Goal: Task Accomplishment & Management: Complete application form

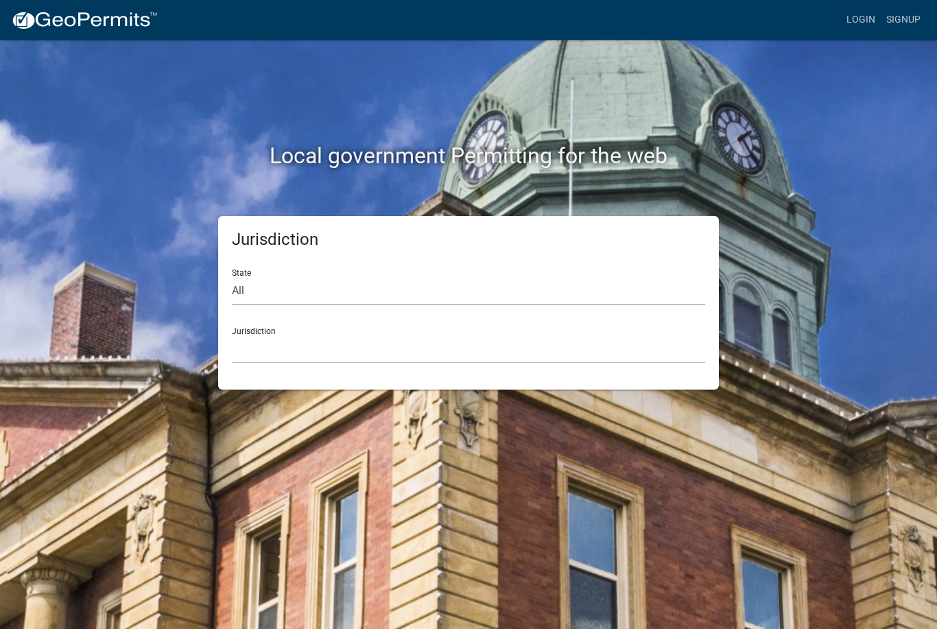
click at [366, 287] on select "All [US_STATE] [US_STATE] [US_STATE] [US_STATE] [US_STATE] [US_STATE] [US_STATE…" at bounding box center [468, 291] width 473 height 28
select select "[US_STATE]"
click at [371, 349] on select "[GEOGRAPHIC_DATA], [US_STATE] [GEOGRAPHIC_DATA], [US_STATE] [GEOGRAPHIC_DATA], …" at bounding box center [468, 350] width 473 height 28
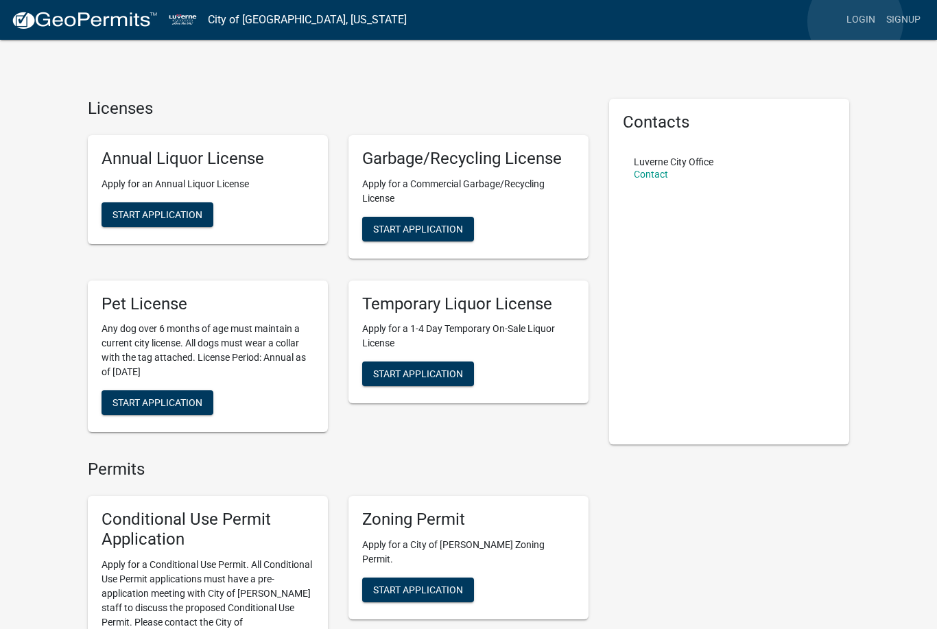
click at [856, 21] on link "Login" at bounding box center [861, 20] width 40 height 26
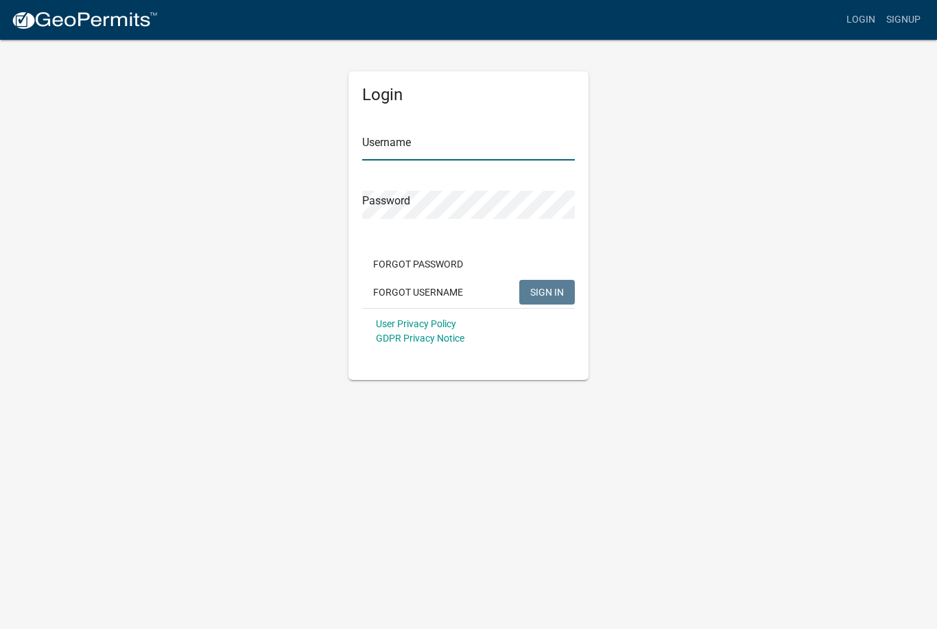
click at [452, 146] on input "Username" at bounding box center [468, 146] width 213 height 28
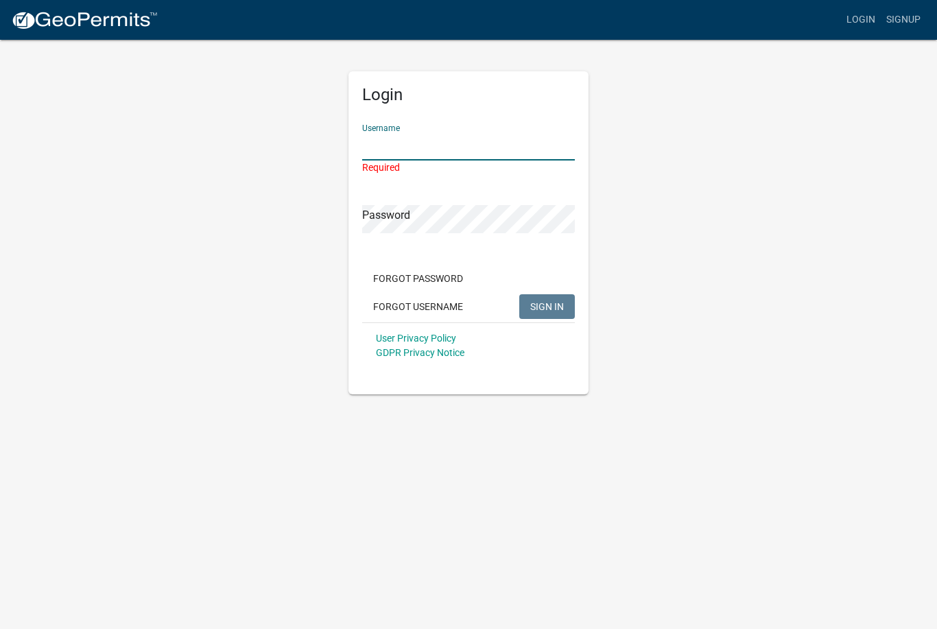
click at [482, 142] on input "Username" at bounding box center [468, 146] width 213 height 28
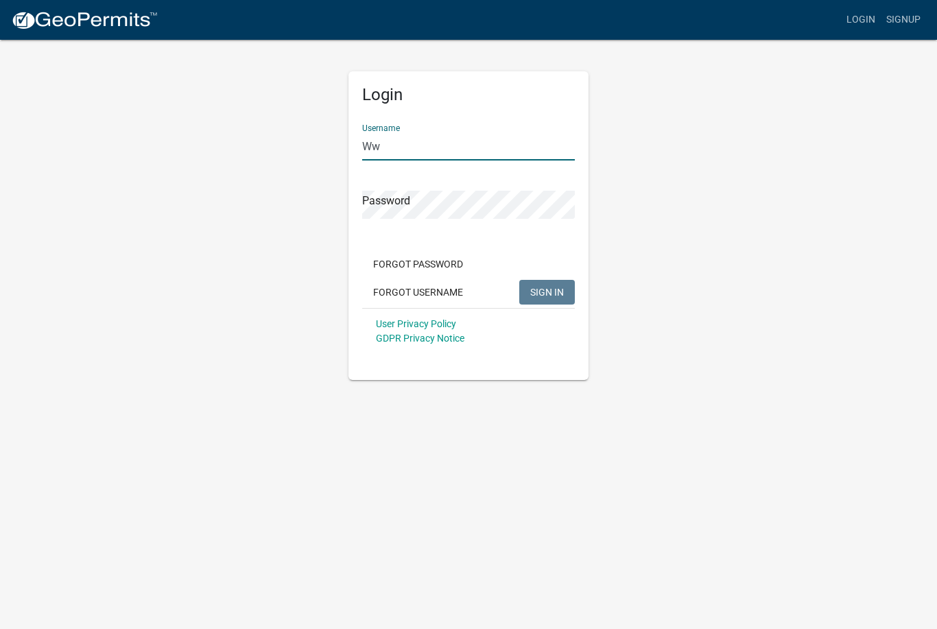
type input "W"
type input "[EMAIL_ADDRESS][DOMAIN_NAME]"
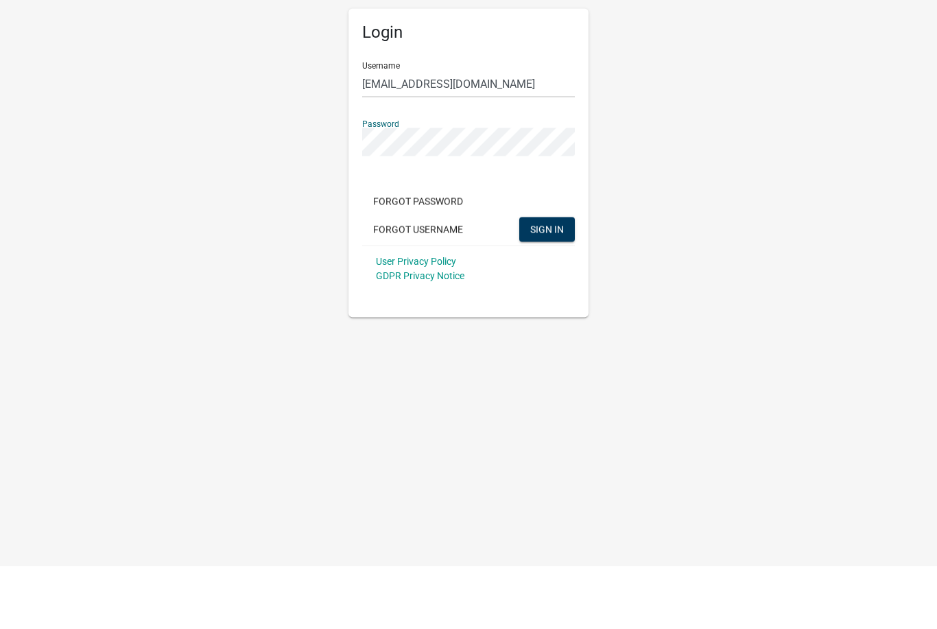
click at [530, 280] on button "SIGN IN" at bounding box center [547, 292] width 56 height 25
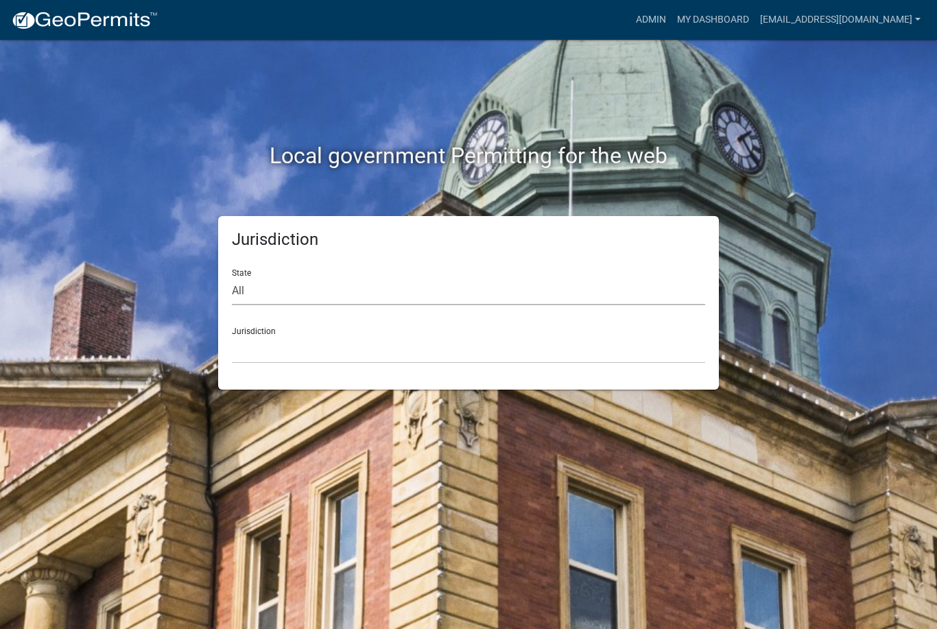
click at [263, 287] on select "All [US_STATE] [US_STATE] [US_STATE] [US_STATE] [US_STATE] [US_STATE] [US_STATE…" at bounding box center [468, 291] width 473 height 28
select select "[US_STATE]"
click at [253, 346] on select "[GEOGRAPHIC_DATA], [US_STATE] [GEOGRAPHIC_DATA], [US_STATE] [GEOGRAPHIC_DATA], …" at bounding box center [468, 350] width 473 height 28
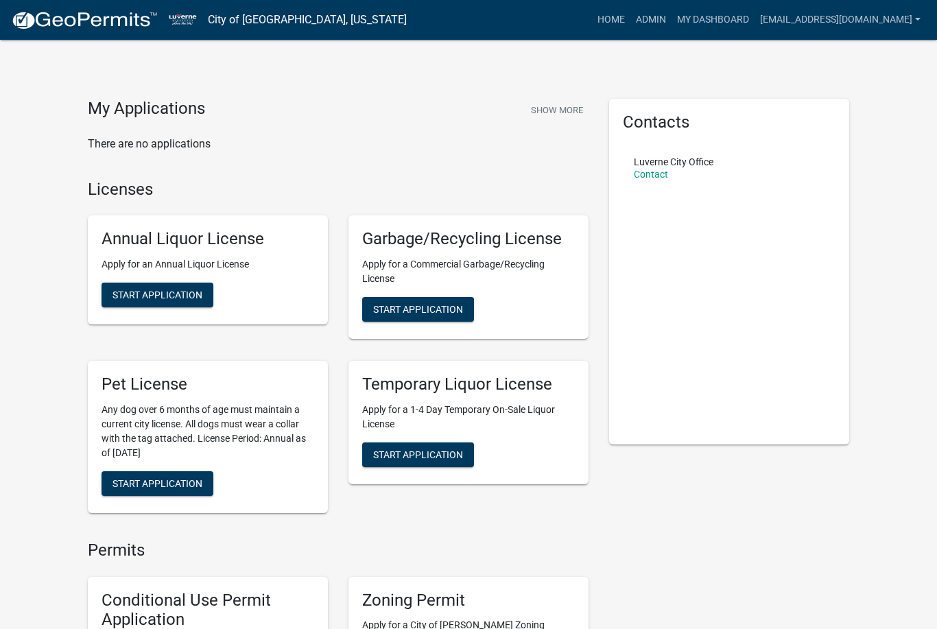
click at [910, 18] on link "[EMAIL_ADDRESS][DOMAIN_NAME]" at bounding box center [841, 20] width 172 height 26
click at [844, 95] on link "Account" at bounding box center [871, 89] width 110 height 33
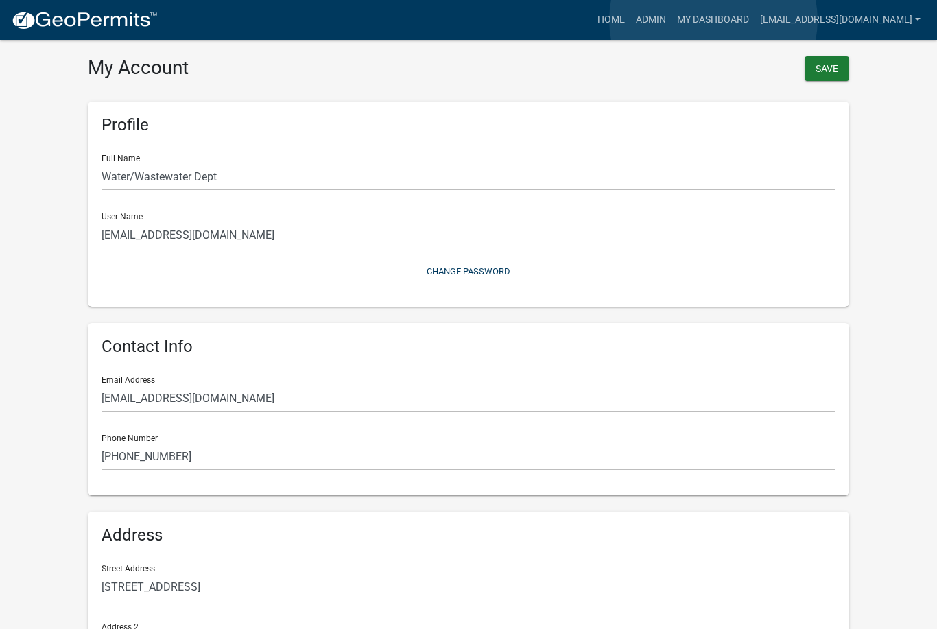
click at [714, 21] on link "My Dashboard" at bounding box center [713, 20] width 83 height 26
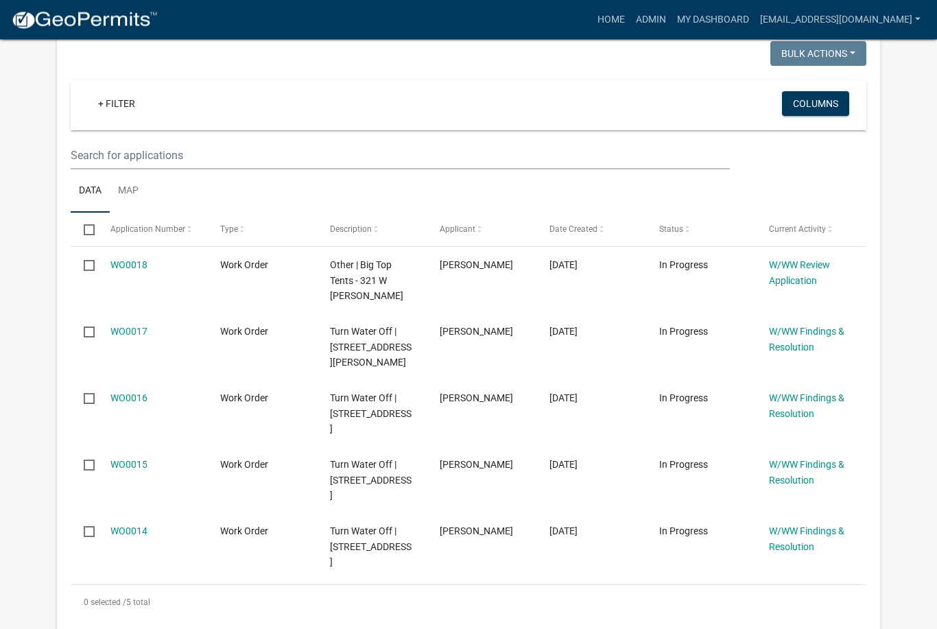
scroll to position [255, 0]
click at [126, 392] on link "WO0016" at bounding box center [128, 397] width 37 height 11
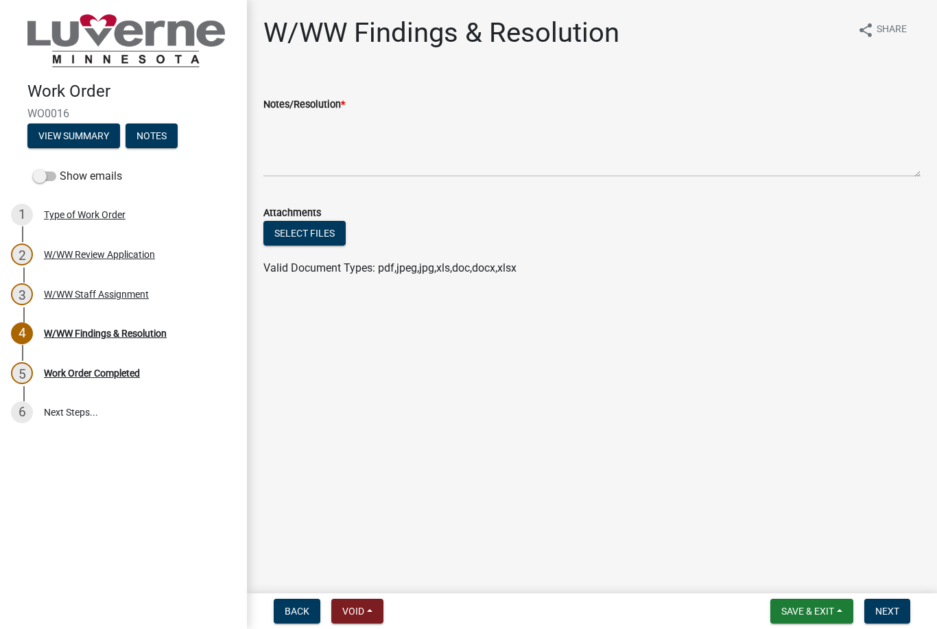
click at [80, 213] on div "Type of Work Order" at bounding box center [85, 215] width 82 height 10
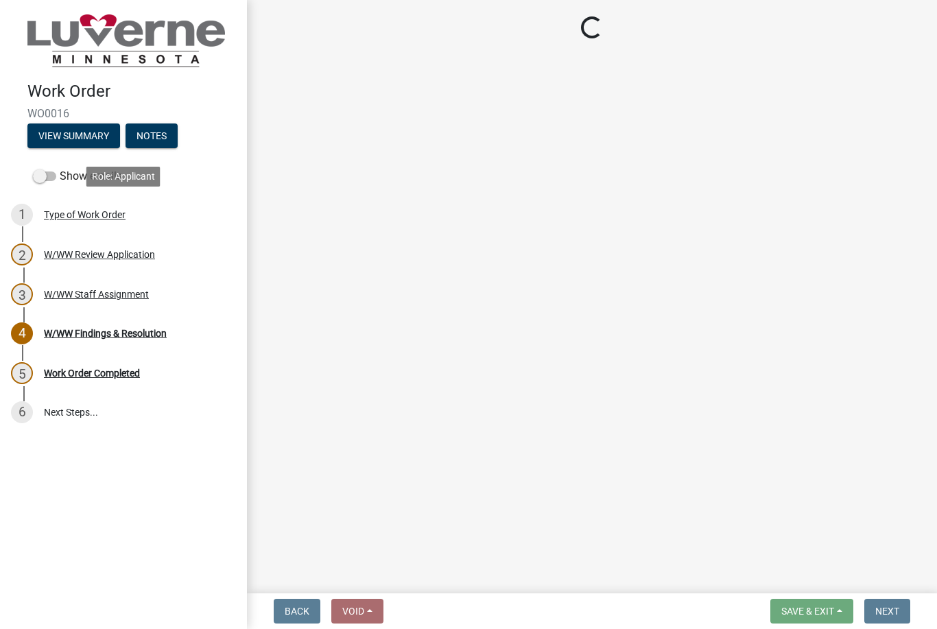
select select "3487136e-31a7-4f90-a544-0edd729f5503"
select select "edb76538-d0c3-4d52-9329-26c06442e383"
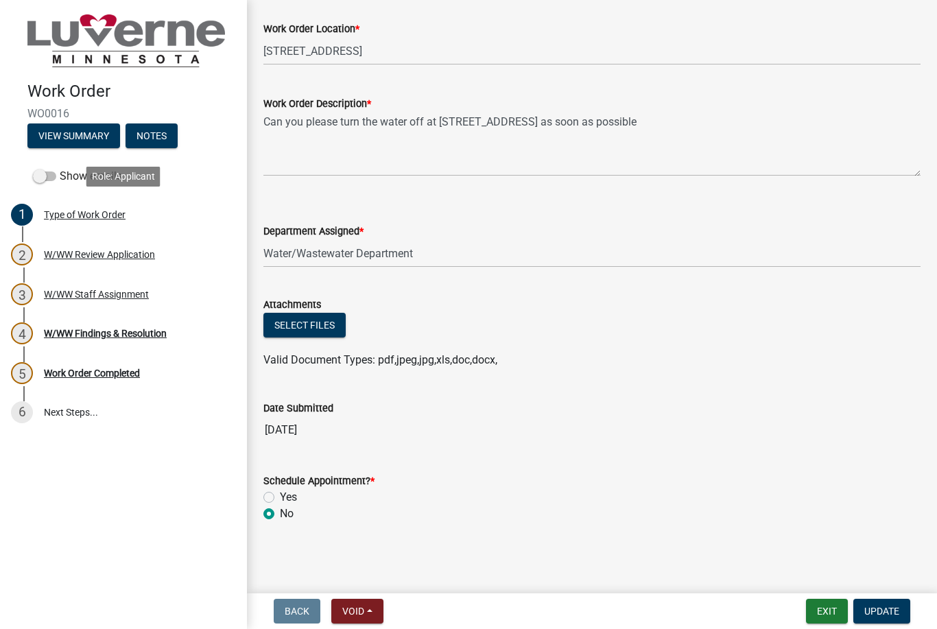
scroll to position [320, 0]
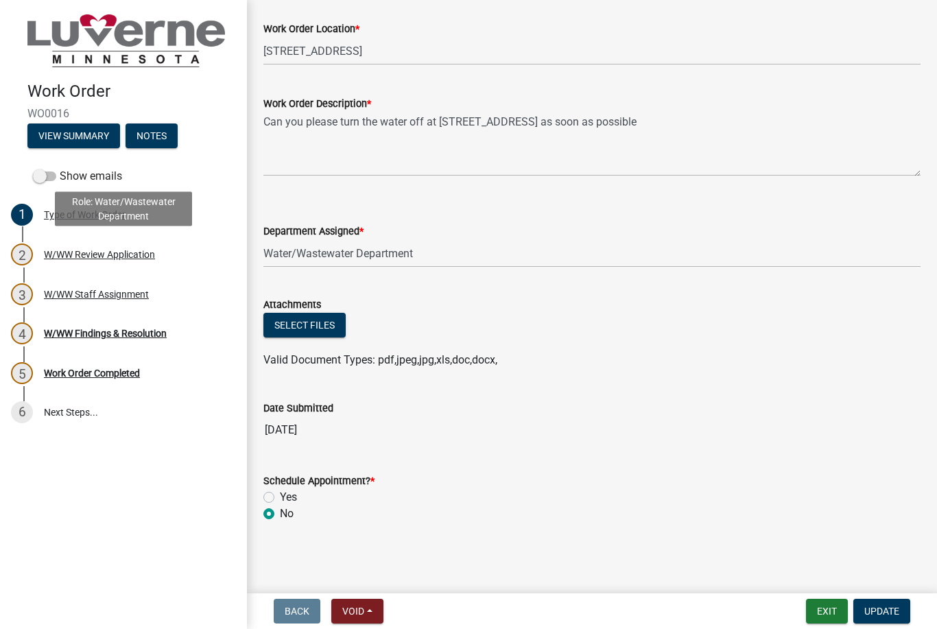
click at [87, 255] on div "W/WW Review Application" at bounding box center [99, 255] width 111 height 10
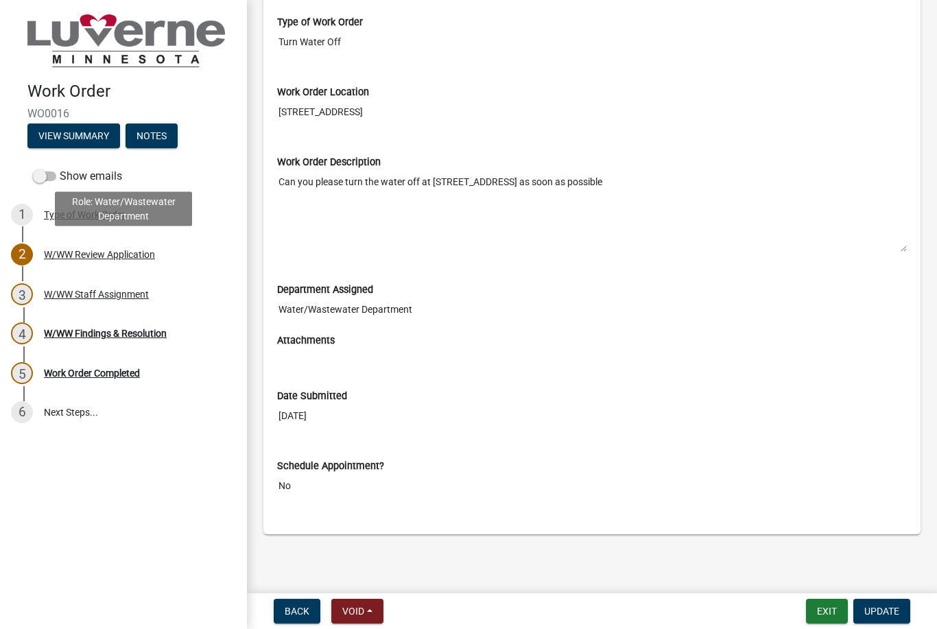
scroll to position [285, 0]
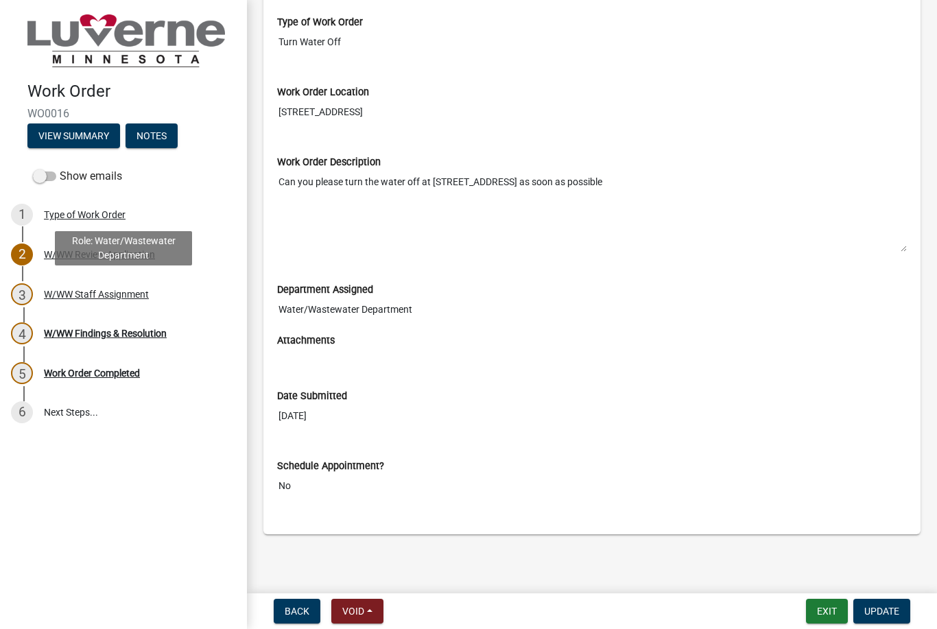
click at [84, 292] on div "W/WW Staff Assignment" at bounding box center [96, 295] width 105 height 10
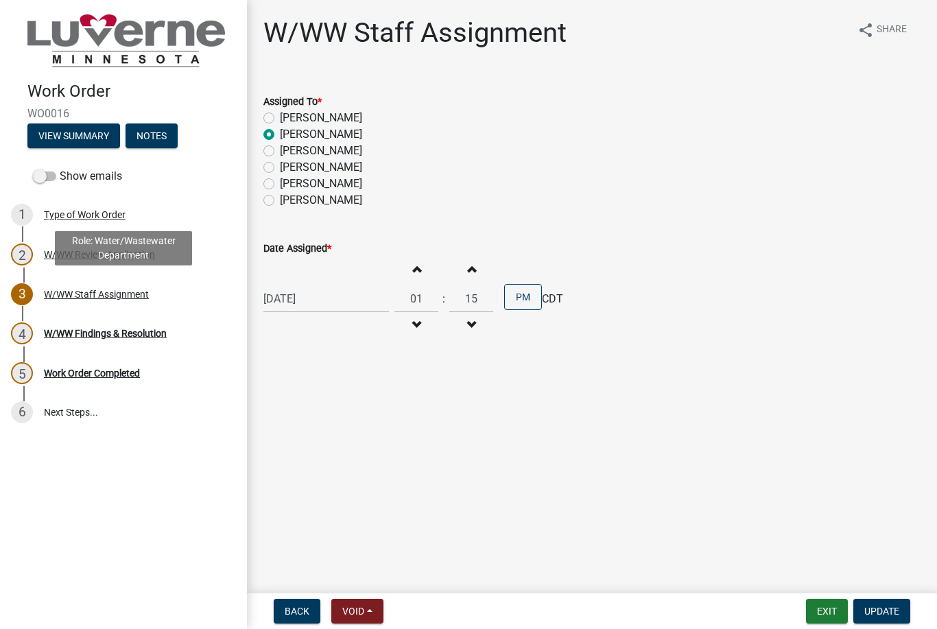
click at [88, 336] on div "W/WW Findings & Resolution" at bounding box center [105, 334] width 123 height 10
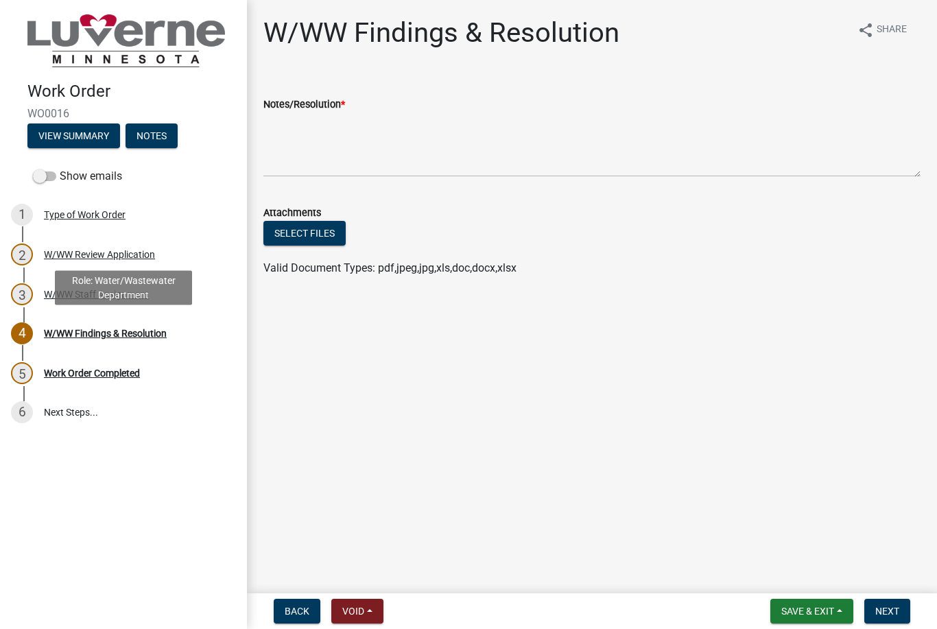
click at [82, 377] on div "Work Order Completed" at bounding box center [92, 373] width 96 height 10
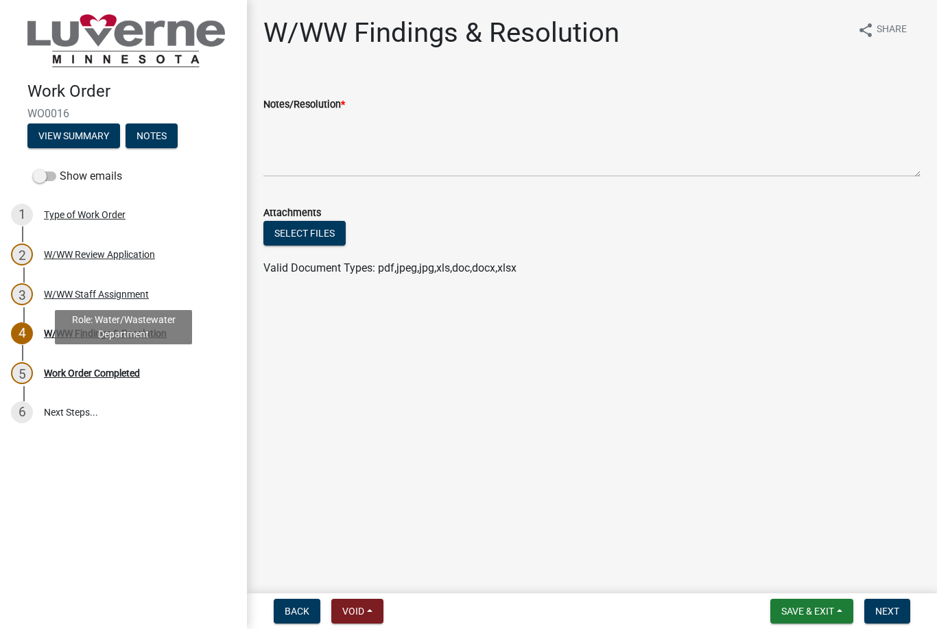
click at [93, 376] on div "Work Order Completed" at bounding box center [92, 373] width 96 height 10
click at [156, 473] on div "Work Order WO0016 View Summary Notes Show emails 1 Type of Work Order 2 W/WW Re…" at bounding box center [123, 314] width 247 height 629
click at [95, 371] on div "Work Order Completed" at bounding box center [92, 373] width 96 height 10
click at [130, 438] on div "Work Order WO0016 View Summary Notes Show emails 1 Type of Work Order 2 W/WW Re…" at bounding box center [123, 314] width 247 height 629
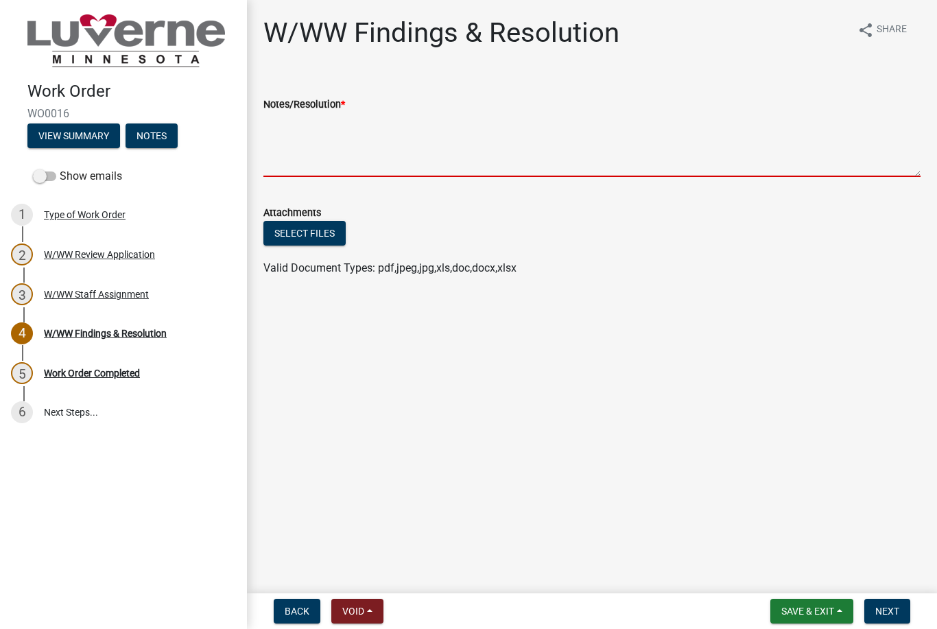
click at [317, 146] on textarea "Notes/Resolution *" at bounding box center [591, 145] width 657 height 64
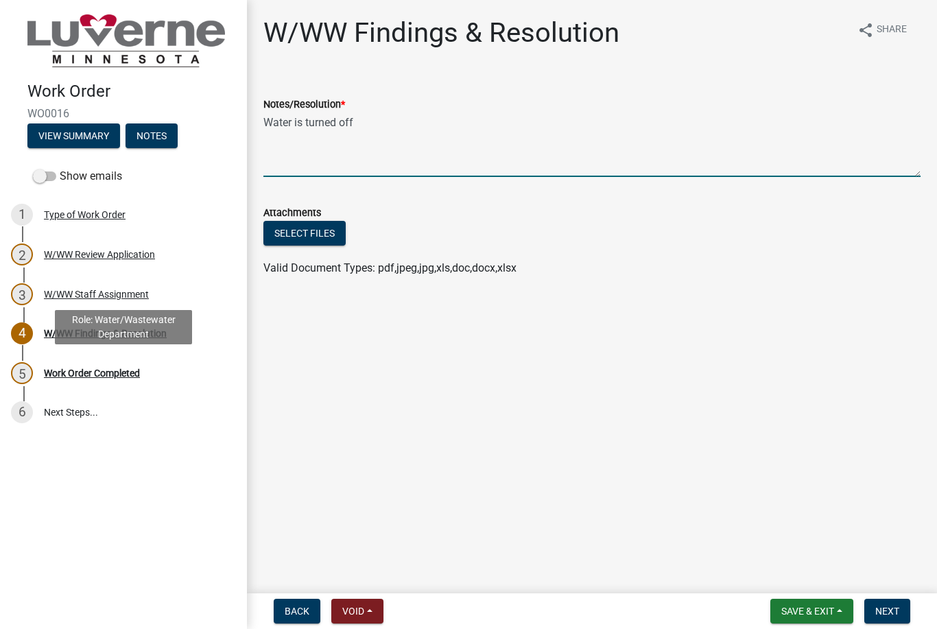
type textarea "Water is turned off"
click at [93, 370] on div "Work Order Completed" at bounding box center [92, 373] width 96 height 10
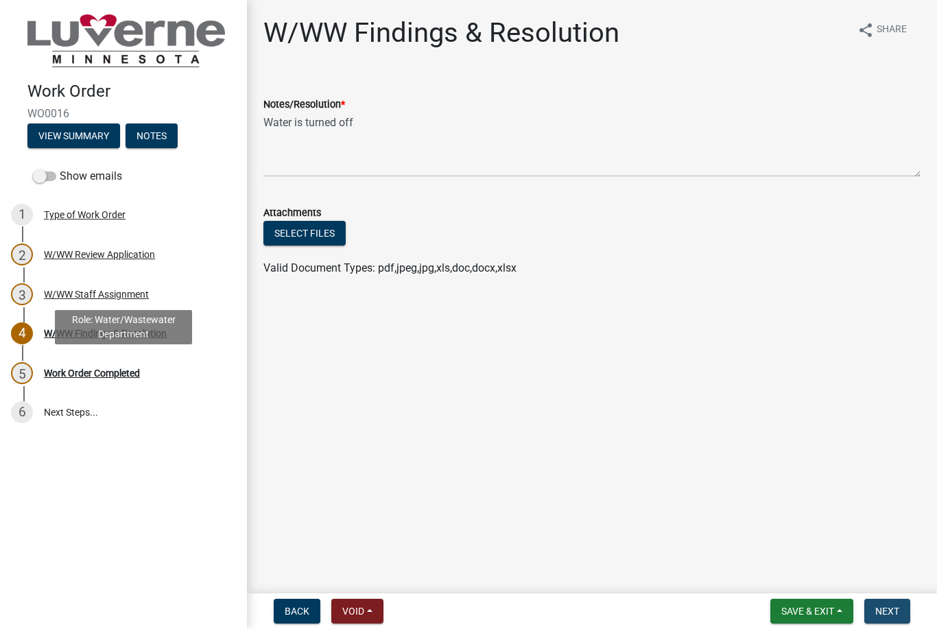
click at [893, 606] on span "Next" at bounding box center [887, 611] width 24 height 11
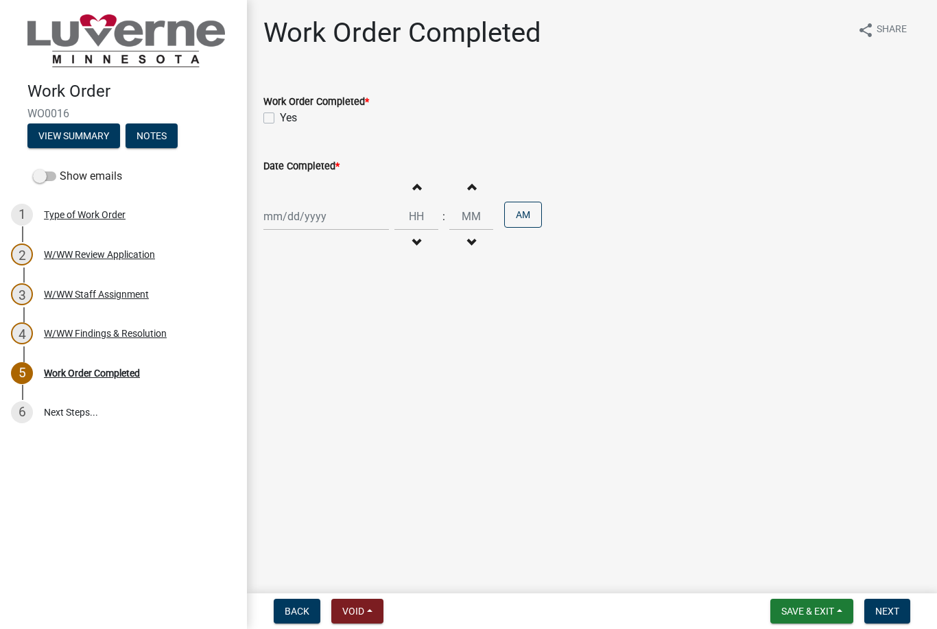
click at [280, 121] on label "Yes" at bounding box center [288, 118] width 17 height 16
click at [280, 119] on input "Yes" at bounding box center [284, 114] width 9 height 9
checkbox input "true"
click at [321, 215] on div at bounding box center [326, 216] width 126 height 28
select select "10"
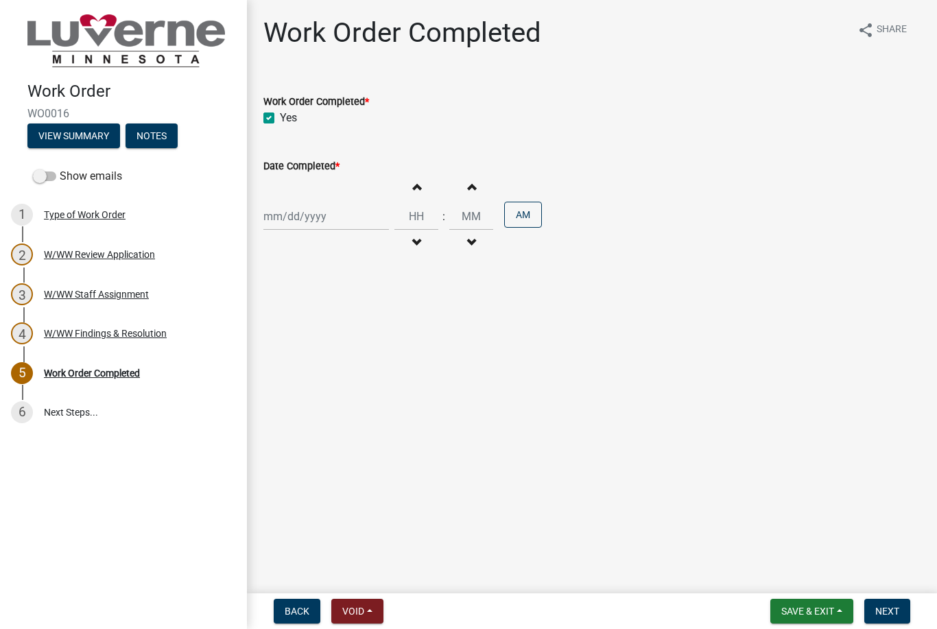
select select "2025"
click at [328, 329] on div "15" at bounding box center [321, 333] width 22 height 22
type input "[DATE]"
click at [408, 218] on input "Hours" at bounding box center [417, 216] width 44 height 28
click at [416, 237] on button "Decrement hours" at bounding box center [416, 243] width 29 height 25
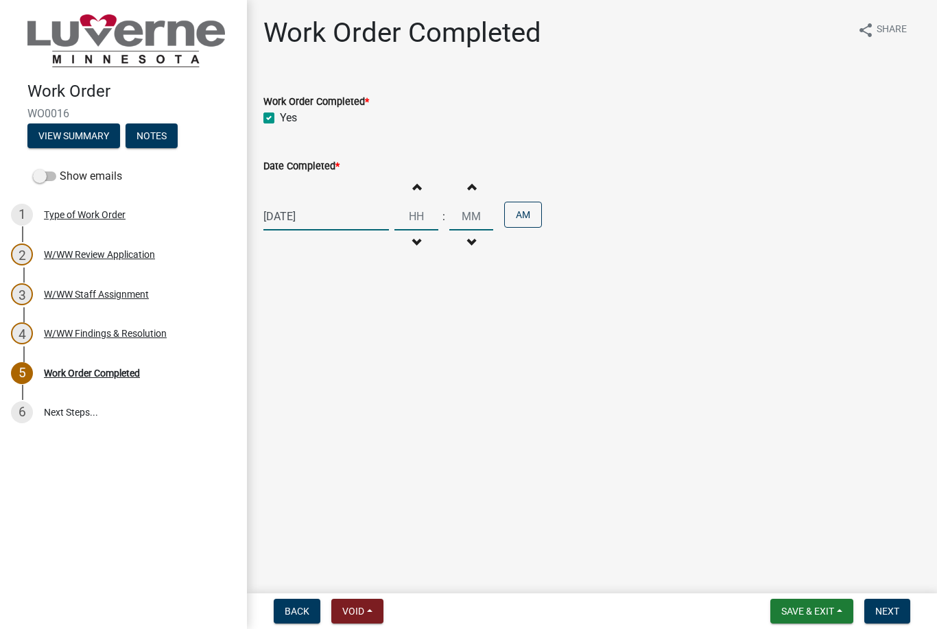
type input "11"
type input "00"
click at [413, 190] on span "button" at bounding box center [416, 186] width 7 height 11
click at [405, 198] on button "Increment hours" at bounding box center [416, 186] width 29 height 25
click at [467, 243] on button "Decrement minutes" at bounding box center [471, 243] width 29 height 25
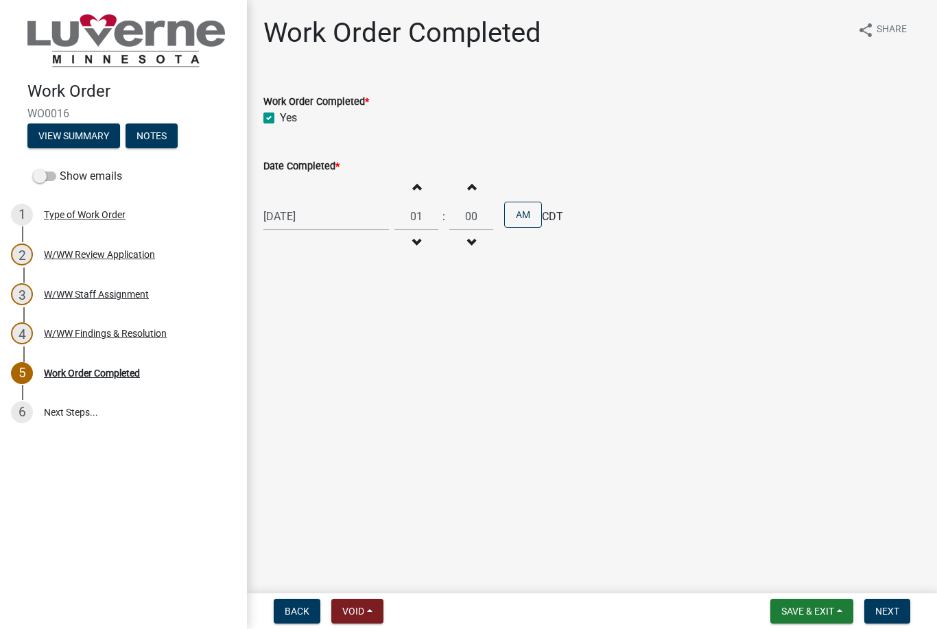
type input "12"
click at [467, 246] on button "Decrement minutes" at bounding box center [471, 243] width 29 height 25
click at [466, 244] on button "Decrement minutes" at bounding box center [471, 243] width 29 height 25
click at [466, 246] on button "Decrement minutes" at bounding box center [471, 243] width 29 height 25
click at [458, 197] on button "Increment minutes" at bounding box center [471, 186] width 29 height 25
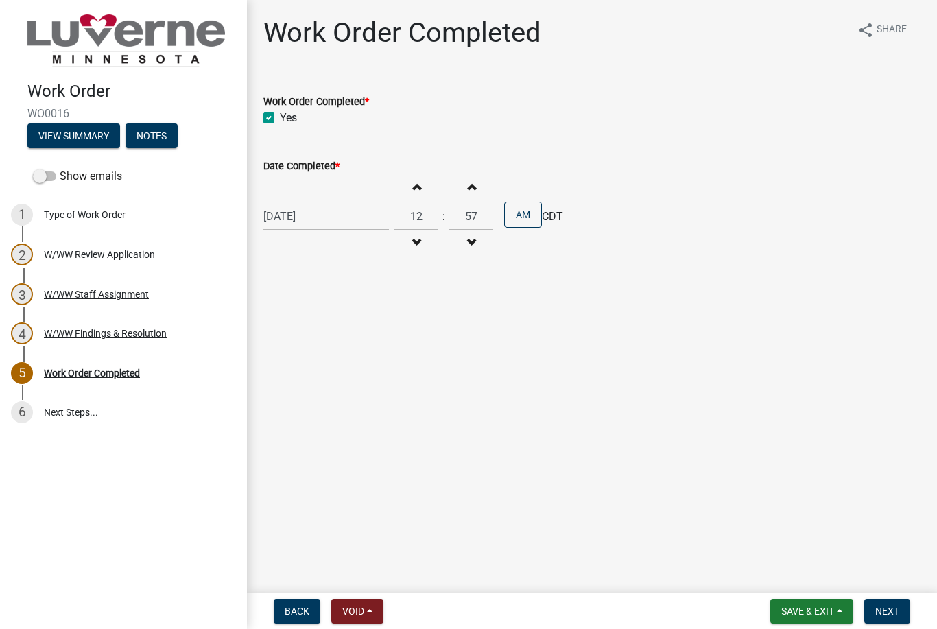
click at [464, 192] on button "Increment minutes" at bounding box center [471, 186] width 29 height 25
click at [470, 183] on button "Increment minutes" at bounding box center [471, 186] width 29 height 25
type input "59"
click at [470, 183] on button "Increment minutes" at bounding box center [471, 186] width 29 height 25
type input "01"
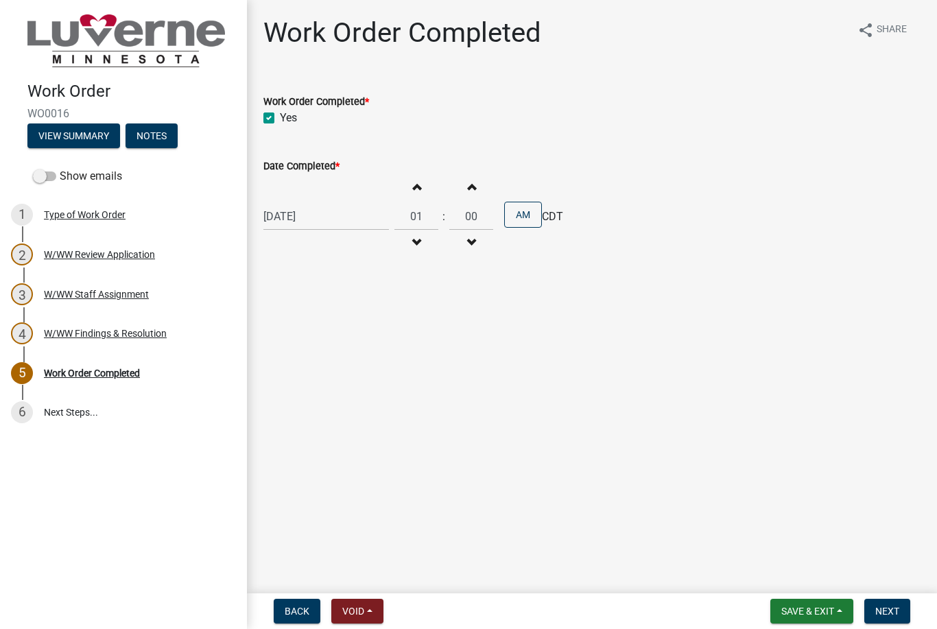
click at [470, 183] on button "Increment minutes" at bounding box center [471, 186] width 29 height 25
click at [465, 196] on button "Increment minutes" at bounding box center [471, 186] width 29 height 25
click at [465, 192] on button "Increment minutes" at bounding box center [471, 186] width 29 height 25
click at [463, 193] on button "Increment minutes" at bounding box center [471, 186] width 29 height 25
click at [464, 194] on button "Increment minutes" at bounding box center [471, 186] width 29 height 25
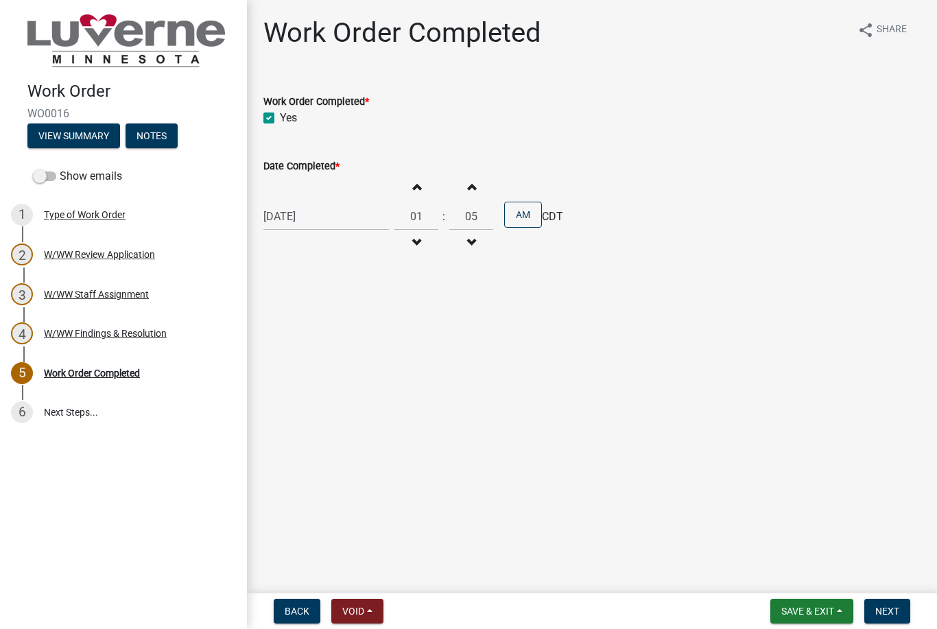
click at [460, 192] on button "Increment minutes" at bounding box center [471, 186] width 29 height 25
click at [457, 198] on button "Increment minutes" at bounding box center [471, 186] width 29 height 25
click at [460, 194] on button "Increment minutes" at bounding box center [471, 186] width 29 height 25
click at [461, 191] on button "Increment minutes" at bounding box center [471, 186] width 29 height 25
click at [457, 193] on button "Increment minutes" at bounding box center [471, 186] width 29 height 25
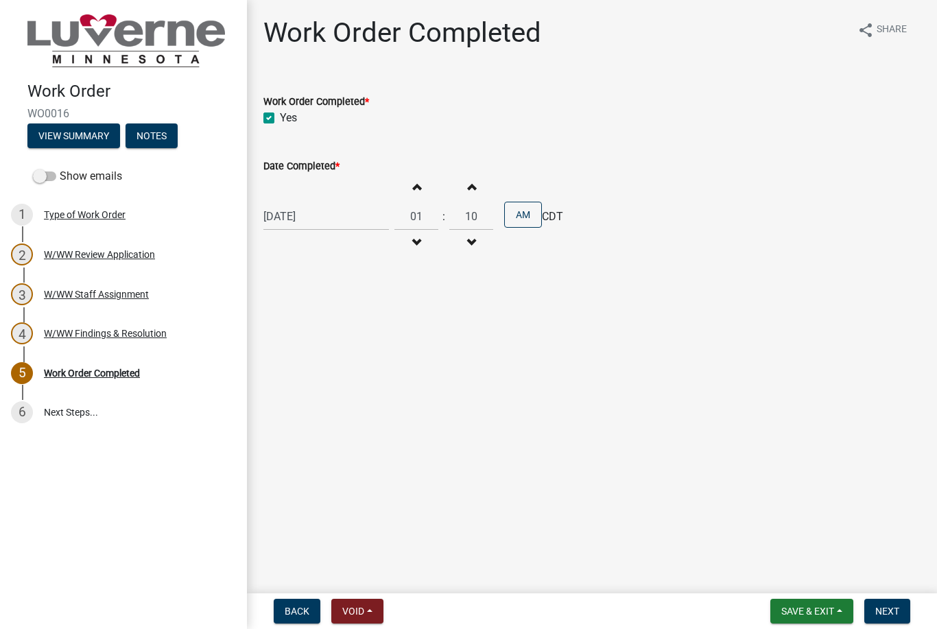
click at [465, 188] on button "Increment minutes" at bounding box center [471, 186] width 29 height 25
click at [462, 189] on button "Increment minutes" at bounding box center [471, 186] width 29 height 25
click at [470, 184] on button "Increment minutes" at bounding box center [471, 186] width 29 height 25
click at [464, 191] on button "Increment minutes" at bounding box center [471, 186] width 29 height 25
click at [460, 195] on button "Increment minutes" at bounding box center [471, 186] width 29 height 25
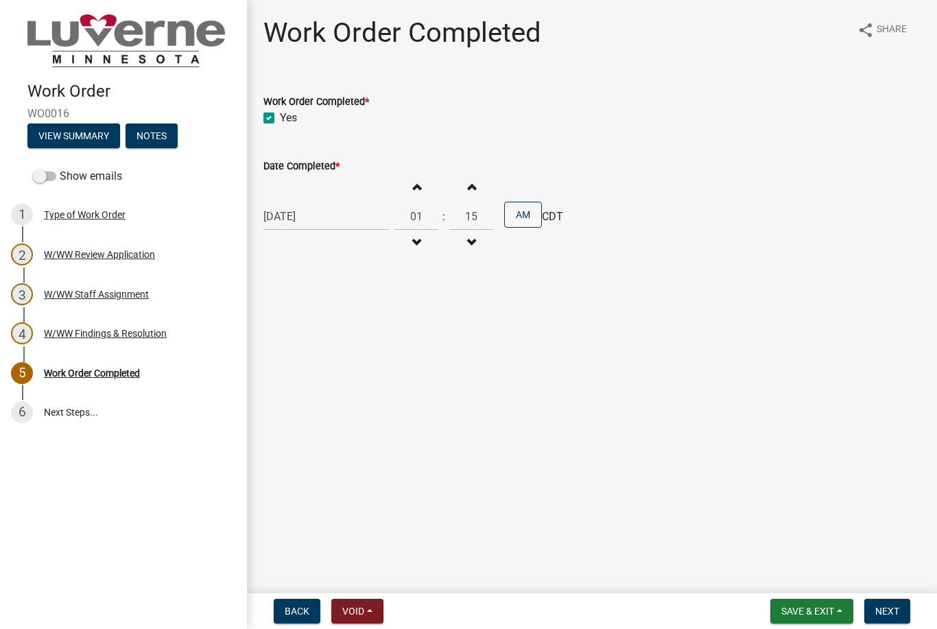
click at [464, 193] on button "Increment minutes" at bounding box center [471, 186] width 29 height 25
click at [464, 191] on button "Increment minutes" at bounding box center [471, 186] width 29 height 25
click at [465, 193] on button "Increment minutes" at bounding box center [471, 186] width 29 height 25
click at [464, 186] on button "Increment minutes" at bounding box center [471, 186] width 29 height 25
click at [466, 188] on button "Increment minutes" at bounding box center [471, 186] width 29 height 25
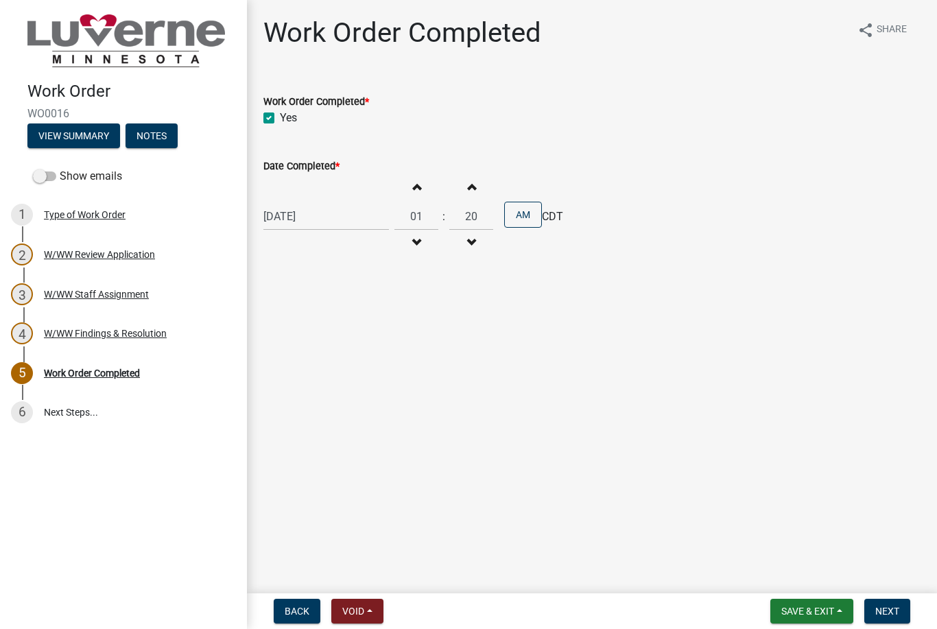
click at [465, 189] on button "Increment minutes" at bounding box center [471, 186] width 29 height 25
click at [469, 187] on button "Increment minutes" at bounding box center [471, 186] width 29 height 25
click at [467, 186] on button "Increment minutes" at bounding box center [471, 186] width 29 height 25
click at [469, 183] on button "Increment minutes" at bounding box center [471, 186] width 29 height 25
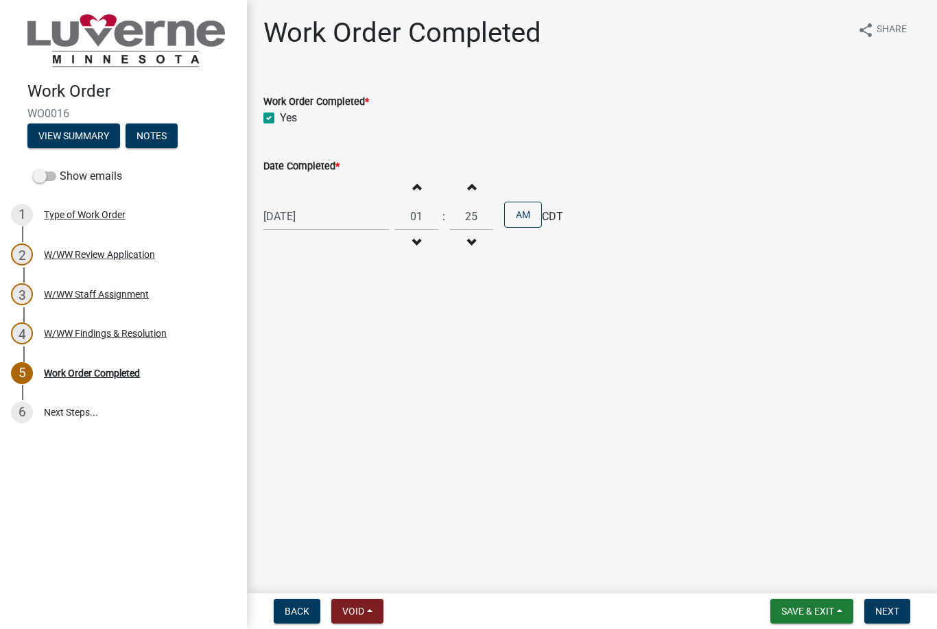
click at [467, 190] on button "Increment minutes" at bounding box center [471, 186] width 29 height 25
click at [462, 191] on button "Increment minutes" at bounding box center [471, 186] width 29 height 25
click at [466, 189] on button "Increment minutes" at bounding box center [471, 186] width 29 height 25
click at [462, 191] on button "Increment minutes" at bounding box center [471, 186] width 29 height 25
click at [464, 190] on button "Increment minutes" at bounding box center [471, 186] width 29 height 25
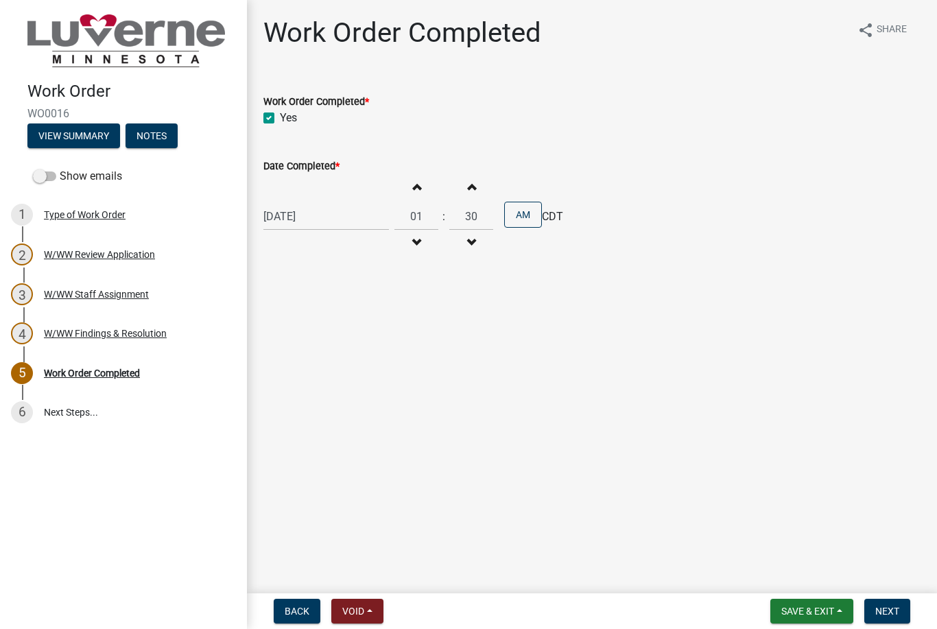
click at [466, 188] on button "Increment minutes" at bounding box center [471, 186] width 29 height 25
click at [464, 189] on button "Increment minutes" at bounding box center [471, 186] width 29 height 25
click at [465, 187] on button "Increment minutes" at bounding box center [471, 186] width 29 height 25
click at [465, 188] on button "Increment minutes" at bounding box center [471, 186] width 29 height 25
click at [465, 187] on button "Increment minutes" at bounding box center [471, 186] width 29 height 25
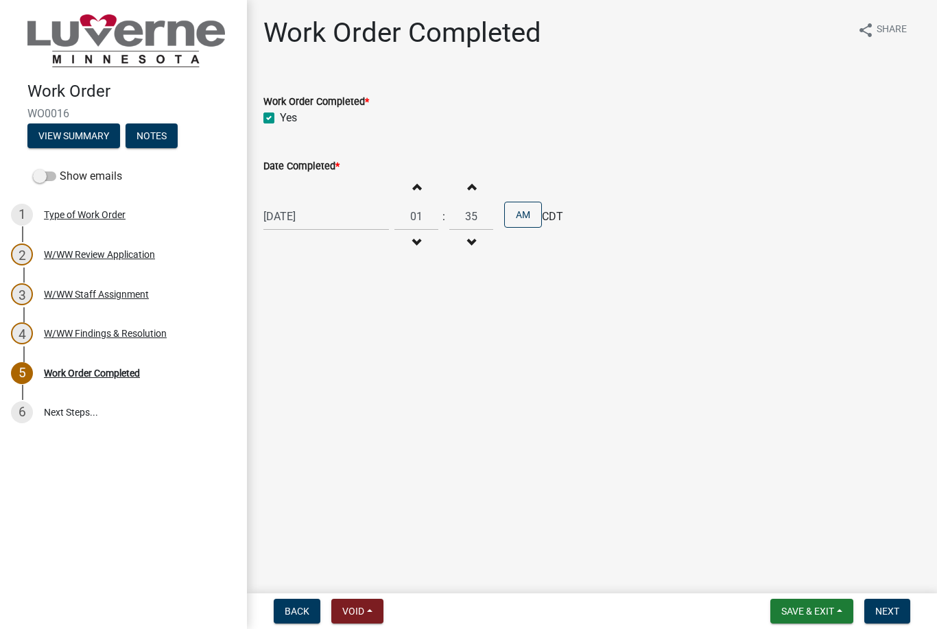
click at [468, 187] on span "button" at bounding box center [471, 186] width 7 height 11
type input "36"
click at [506, 218] on button "AM" at bounding box center [523, 215] width 38 height 26
click at [890, 608] on span "Next" at bounding box center [887, 611] width 24 height 11
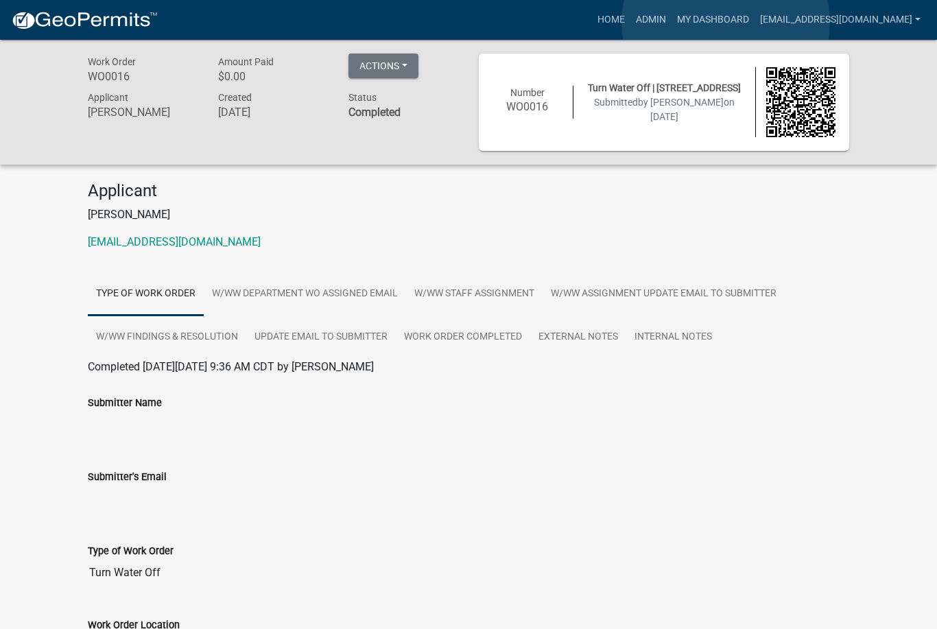
click at [726, 23] on link "My Dashboard" at bounding box center [713, 20] width 83 height 26
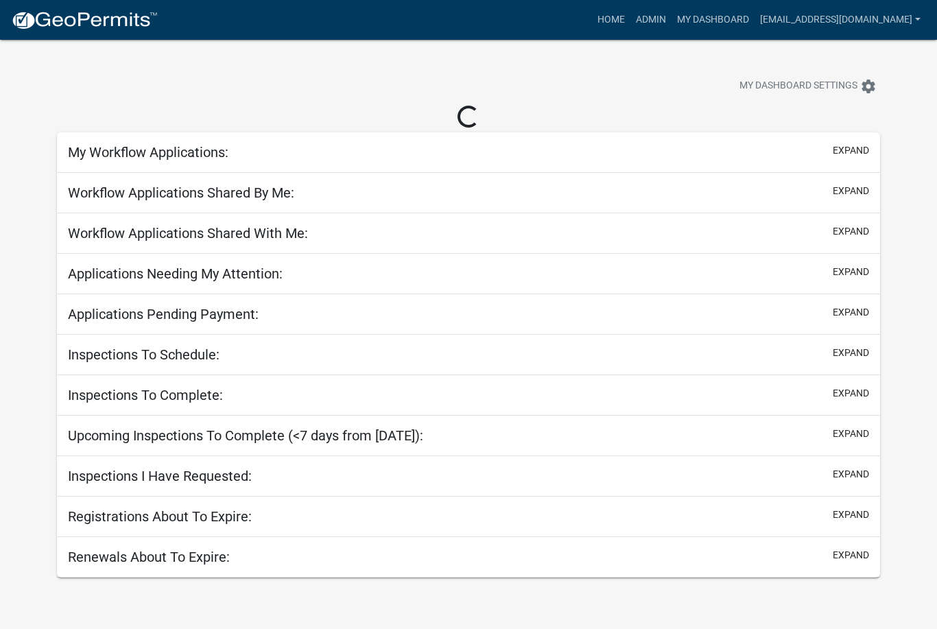
click at [102, 158] on h5 "My Workflow Applications:" at bounding box center [148, 152] width 161 height 16
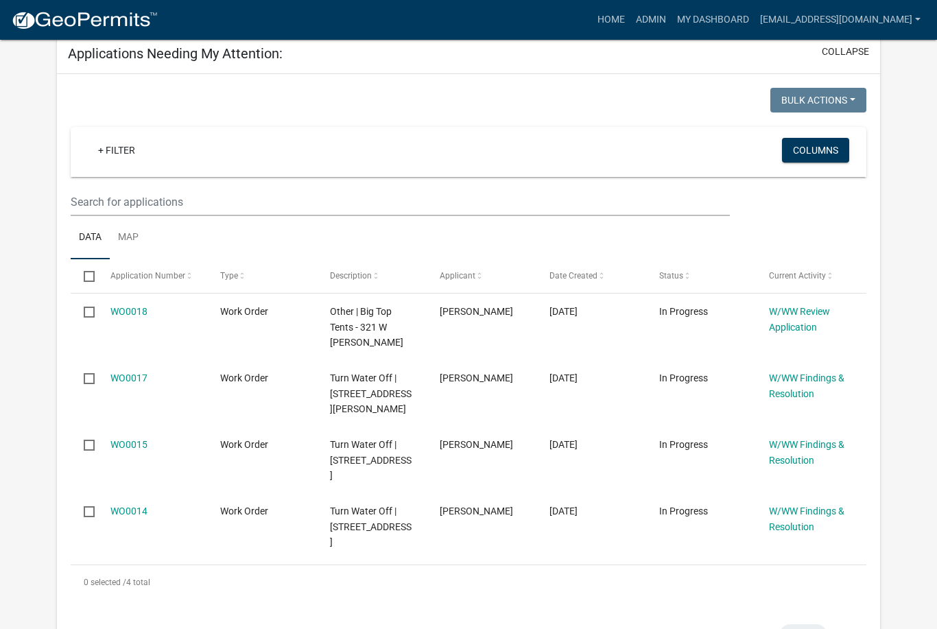
scroll to position [210, 0]
click at [131, 314] on link "WO0018" at bounding box center [128, 310] width 37 height 11
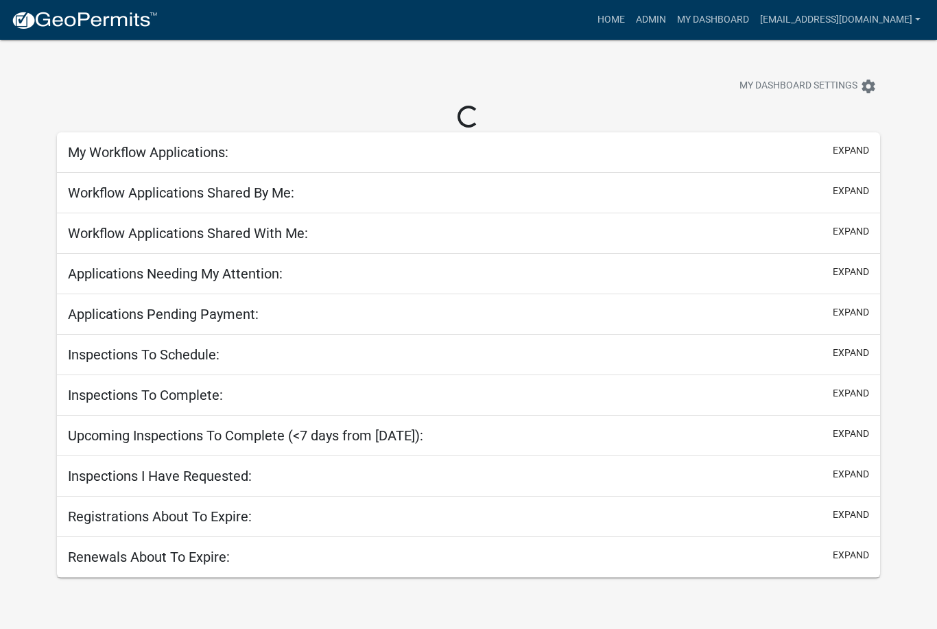
scroll to position [40, 0]
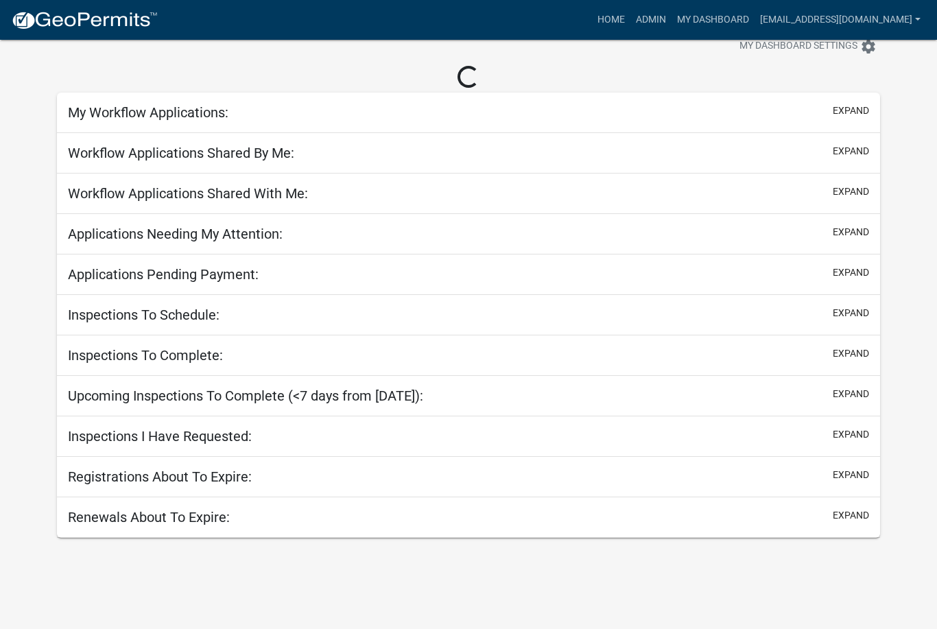
click at [113, 117] on h5 "My Workflow Applications:" at bounding box center [148, 112] width 161 height 16
click at [123, 115] on h5 "My Workflow Applications:" at bounding box center [148, 112] width 161 height 16
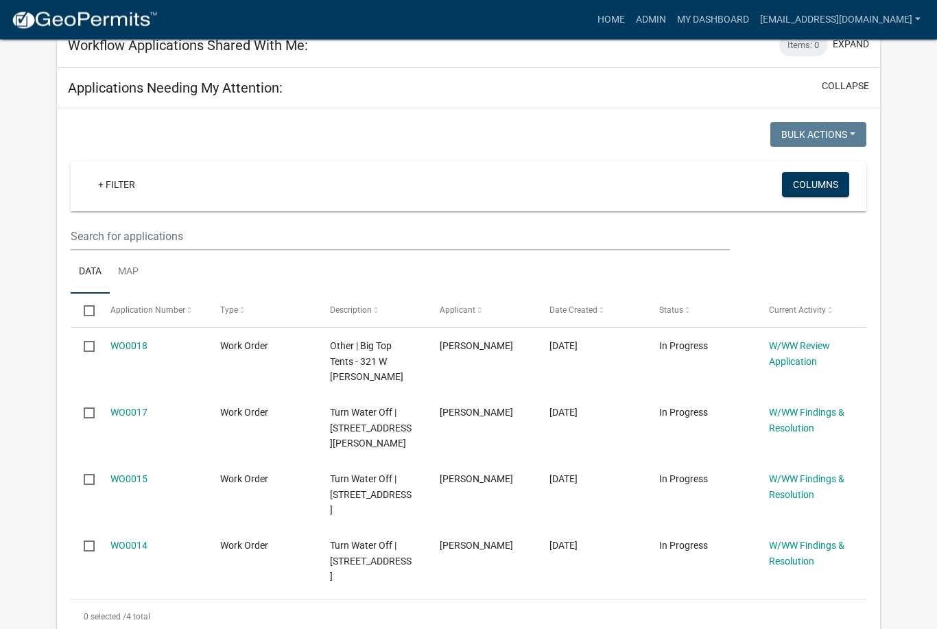
scroll to position [174, 0]
